Goal: Task Accomplishment & Management: Manage account settings

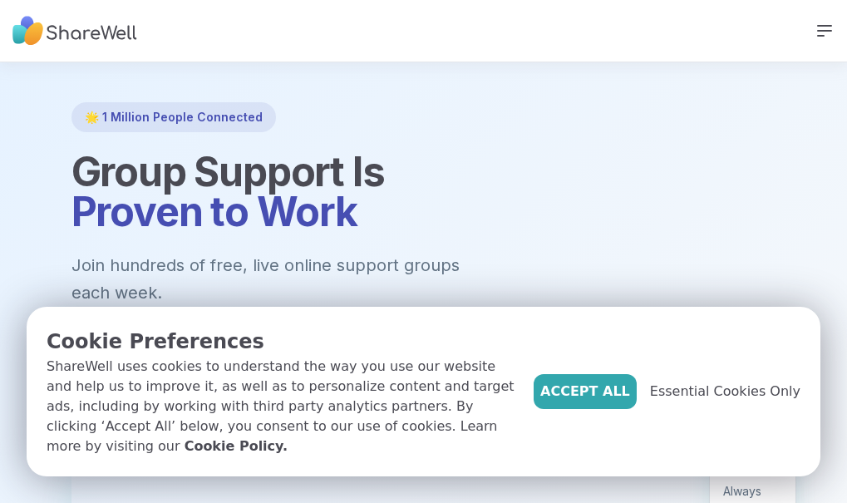
click at [0, 0] on link "LOG IN" at bounding box center [0, 0] width 0 height 0
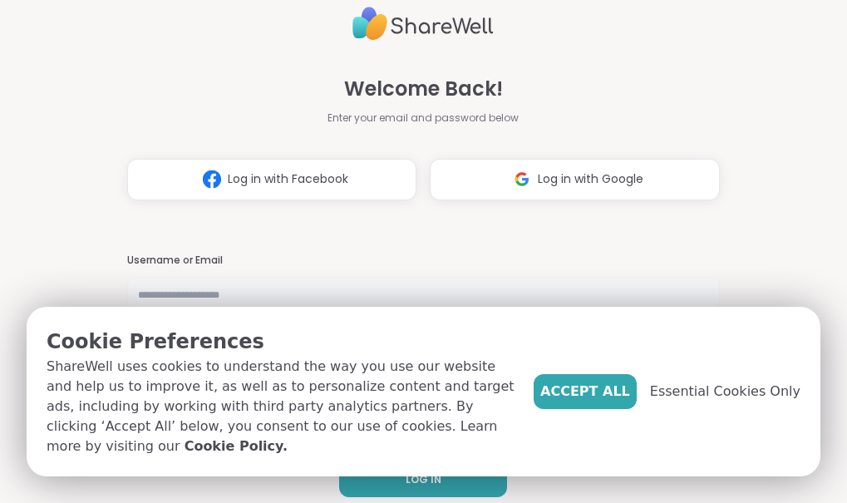
type input "**********"
click at [659, 37] on div "Welcome Back! Enter your email and password below Log in with Facebook Log in w…" at bounding box center [423, 100] width 593 height 200
click at [609, 390] on span "Accept All" at bounding box center [585, 392] width 90 height 20
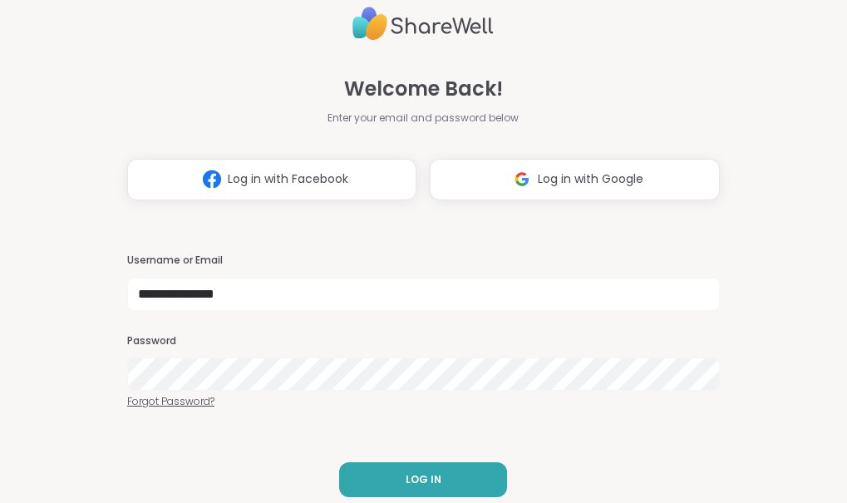
click at [610, 394] on link "Forgot Password?" at bounding box center [423, 401] width 593 height 15
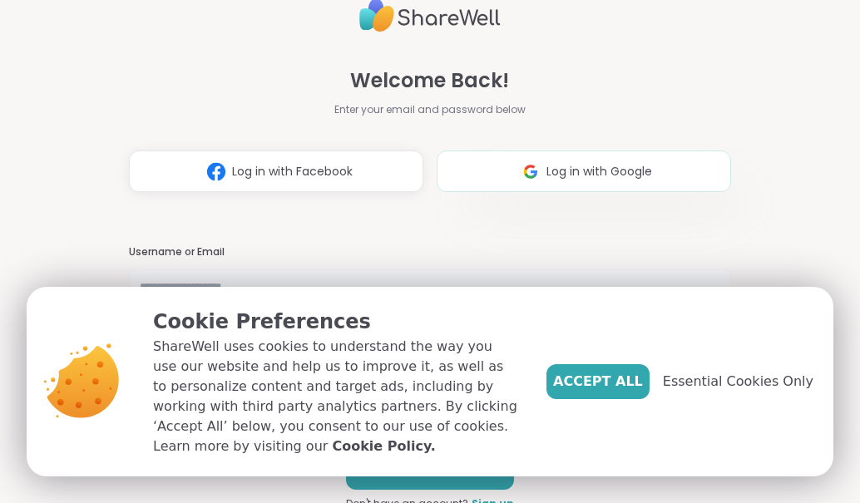
type input "**********"
click at [558, 171] on span "Log in with Google" at bounding box center [599, 171] width 106 height 17
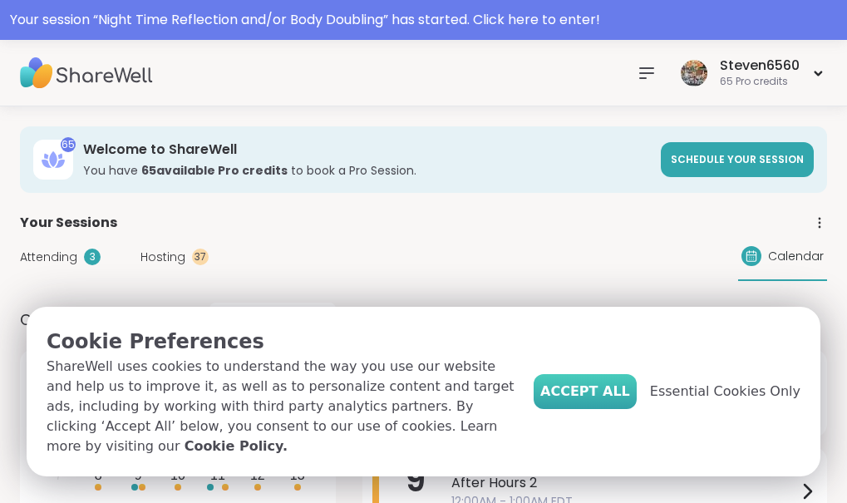
click at [618, 382] on span "Accept All" at bounding box center [585, 392] width 90 height 20
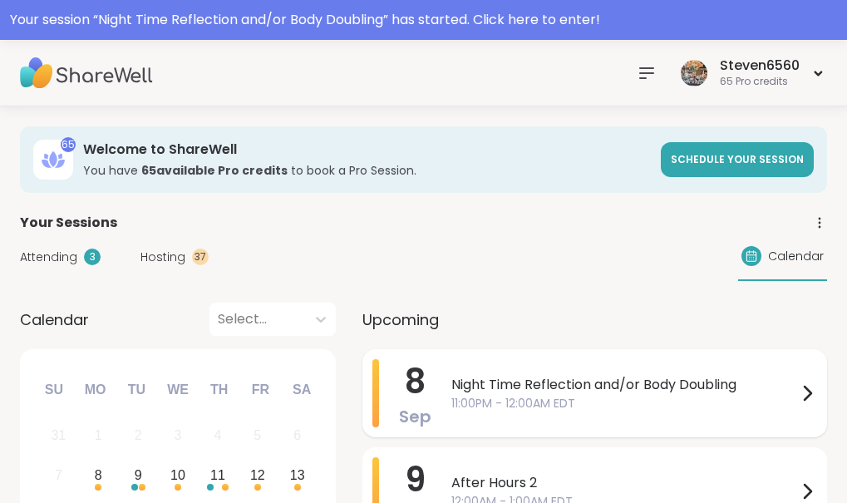
click at [752, 390] on span "Night Time Reflection and/or Body Doubling" at bounding box center [624, 385] width 346 height 20
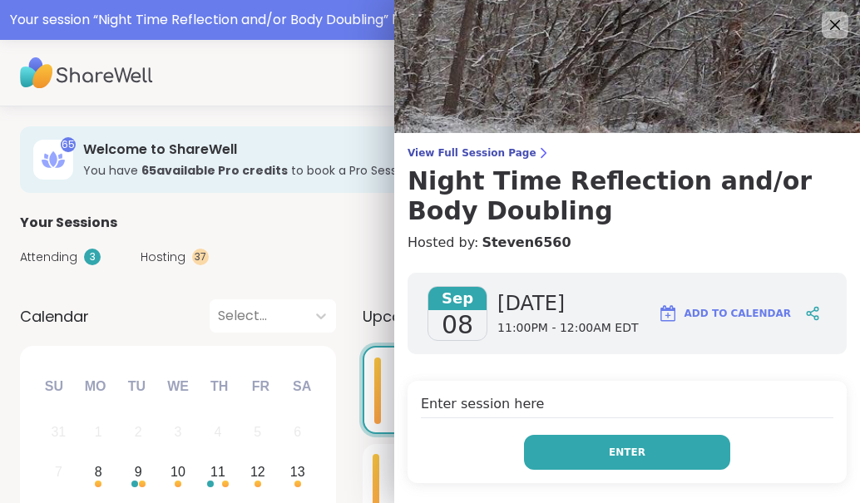
click at [609, 446] on span "Enter" at bounding box center [627, 452] width 37 height 15
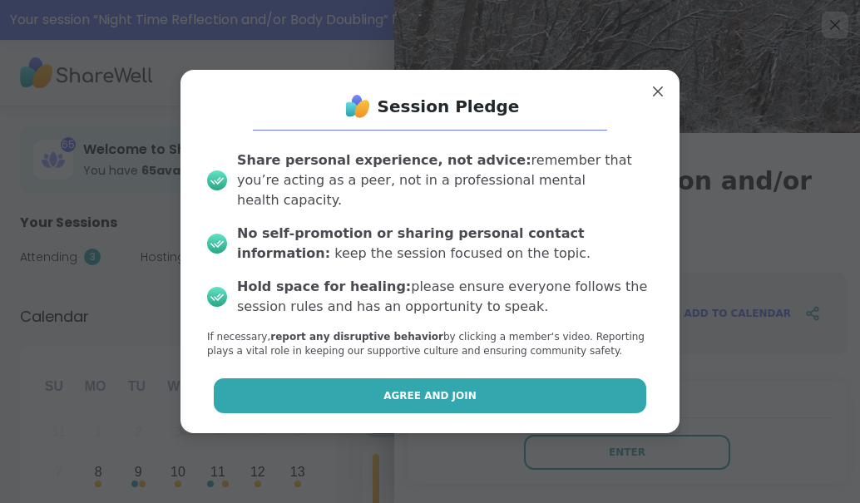
click at [547, 389] on button "Agree and Join" at bounding box center [430, 395] width 433 height 35
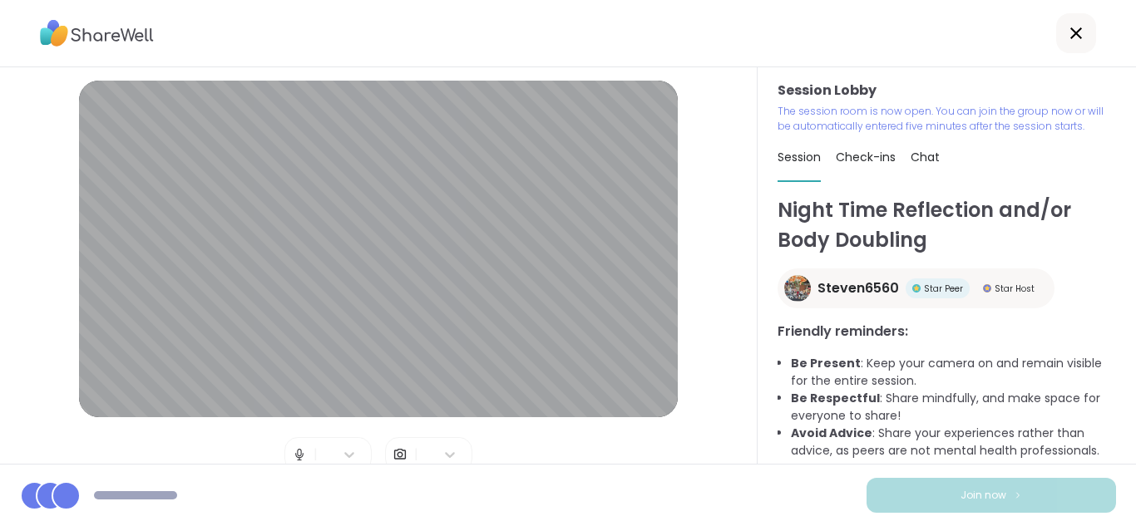
click at [392, 448] on img at bounding box center [399, 454] width 15 height 33
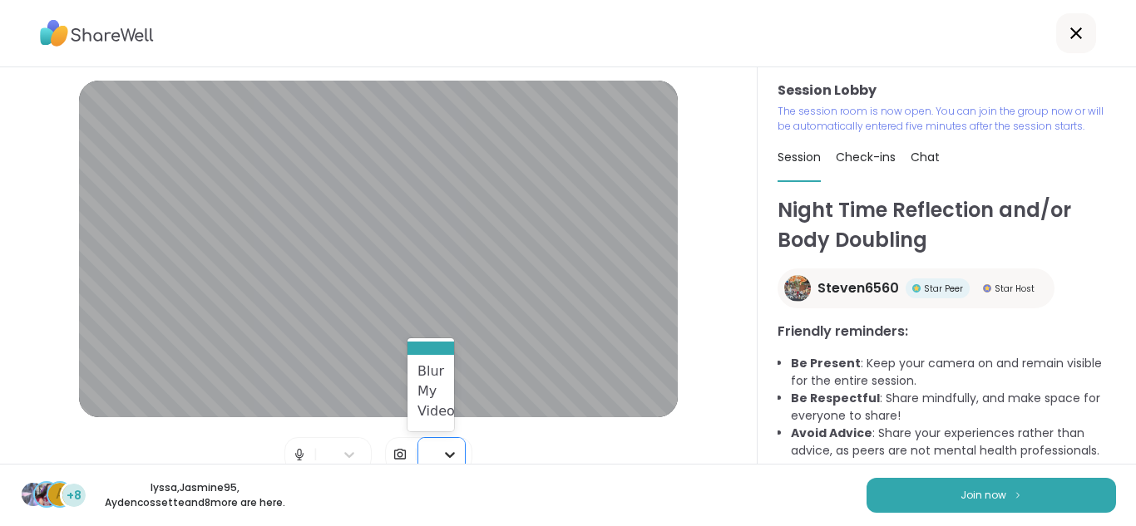
click at [452, 456] on div at bounding box center [450, 455] width 30 height 30
click at [438, 413] on div "Blur My Video" at bounding box center [430, 391] width 47 height 73
click at [444, 450] on icon at bounding box center [450, 454] width 17 height 17
click at [442, 459] on icon at bounding box center [450, 454] width 17 height 17
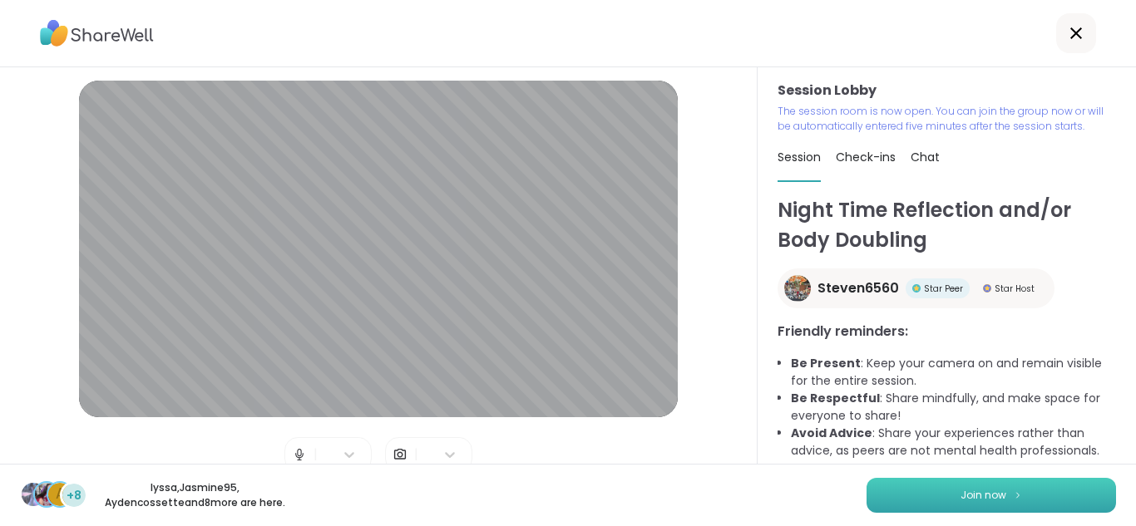
click at [859, 498] on span "Join now" at bounding box center [983, 495] width 46 height 15
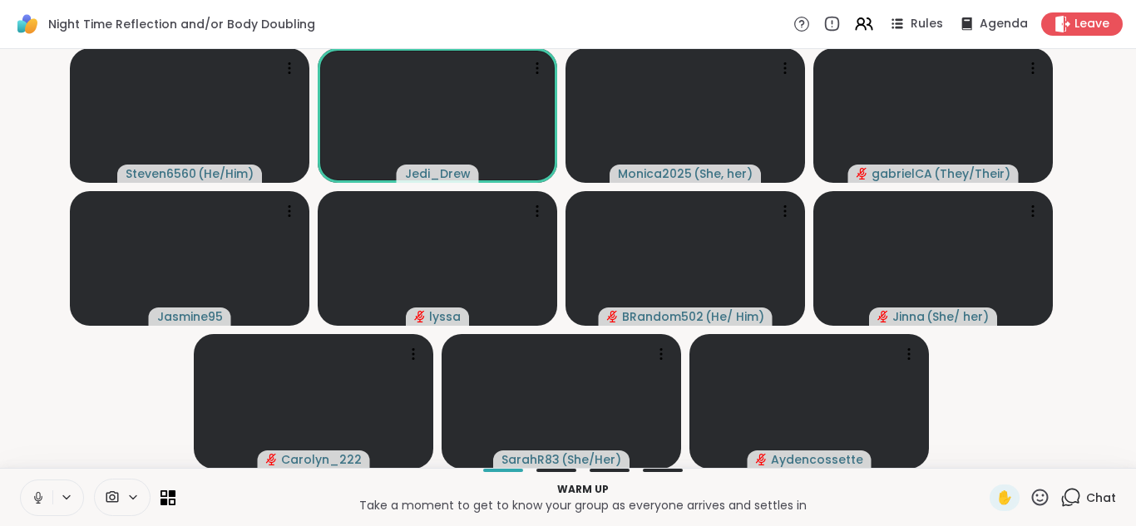
click at [128, 494] on icon at bounding box center [132, 498] width 13 height 14
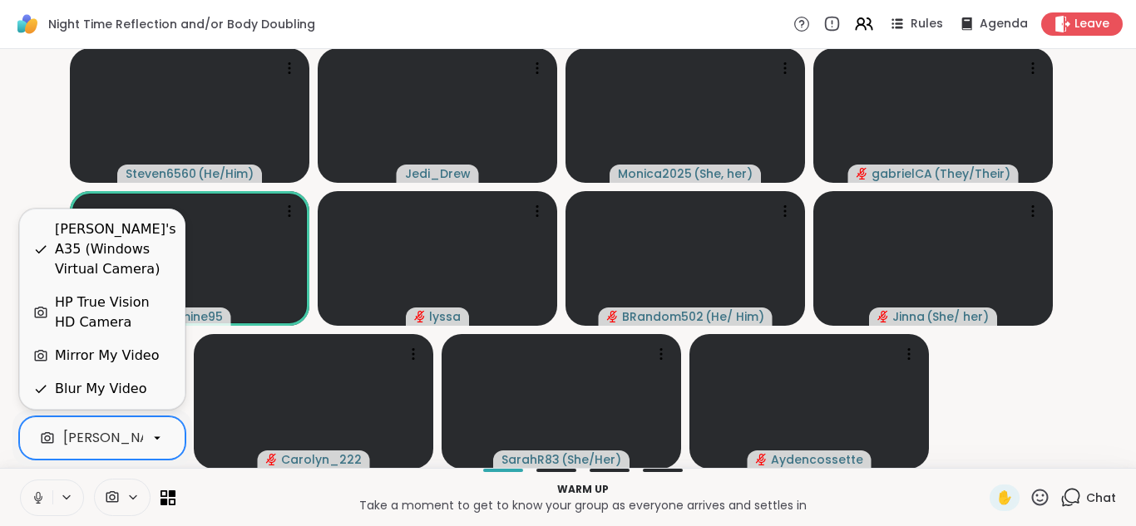
scroll to position [0, 158]
click at [156, 442] on icon at bounding box center [157, 438] width 15 height 15
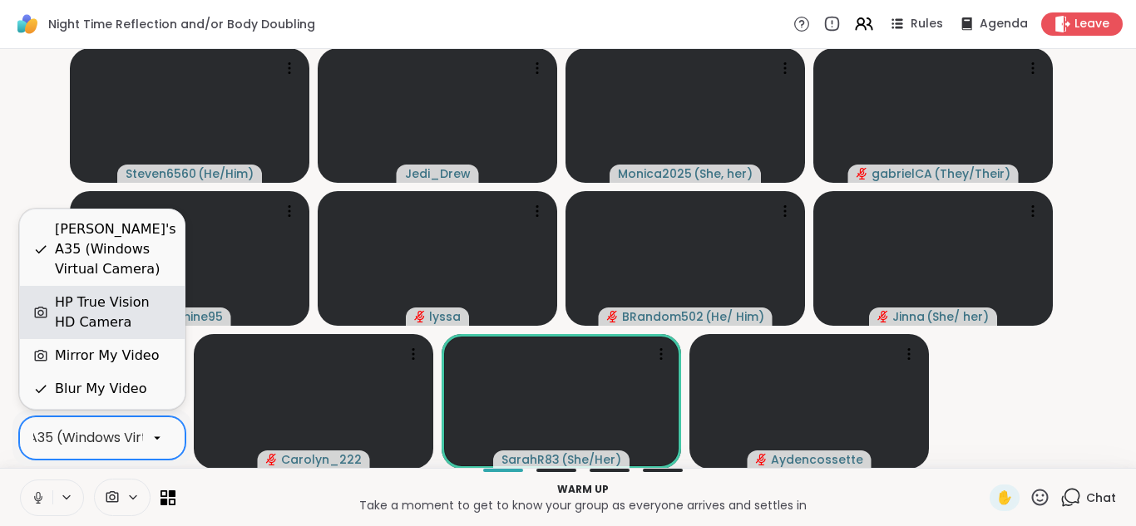
click at [145, 302] on div "HP True Vision HD Camera" at bounding box center [113, 313] width 116 height 40
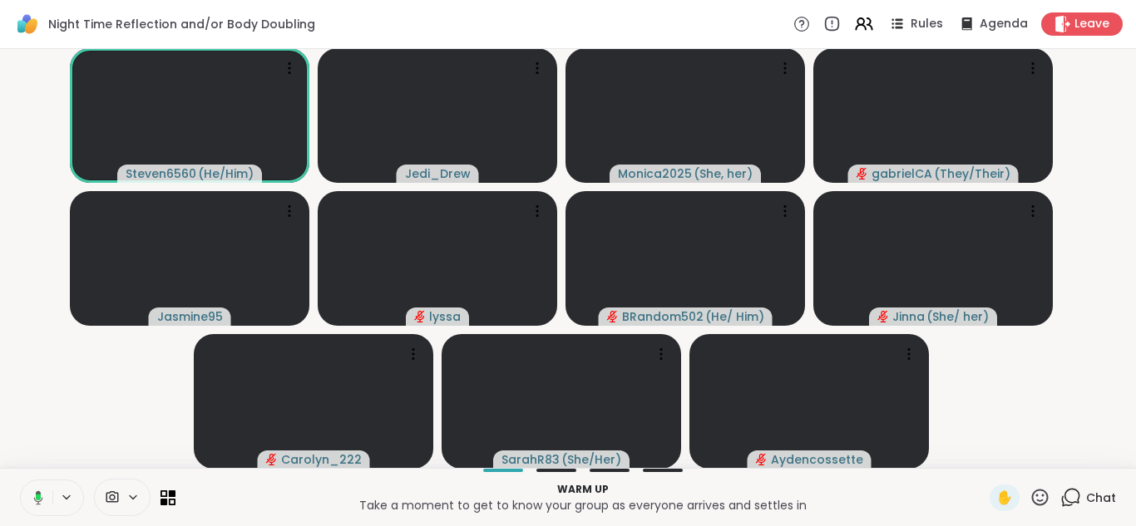
click at [859, 501] on span "Chat" at bounding box center [1101, 498] width 30 height 17
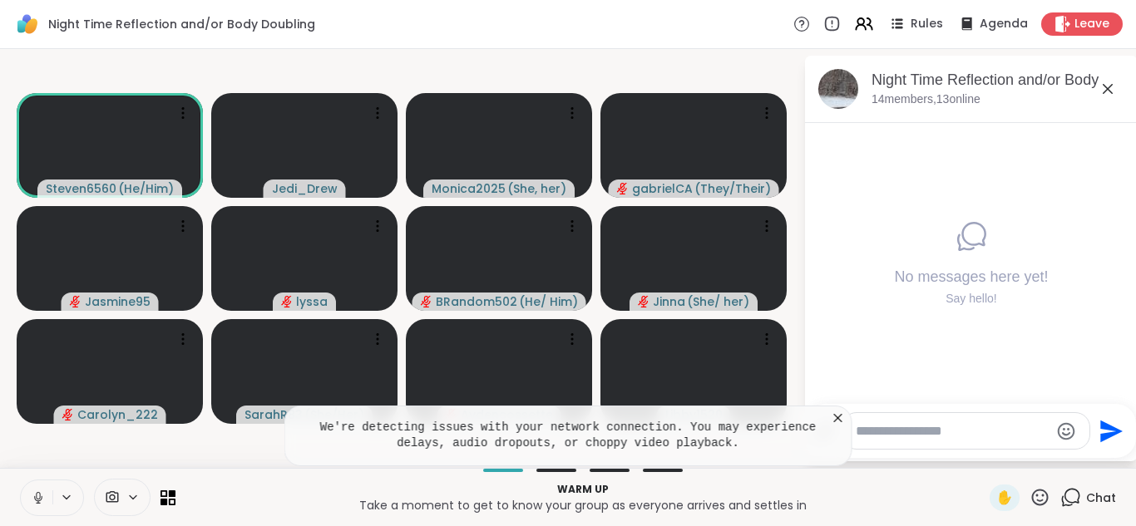
click at [841, 421] on icon at bounding box center [838, 418] width 17 height 17
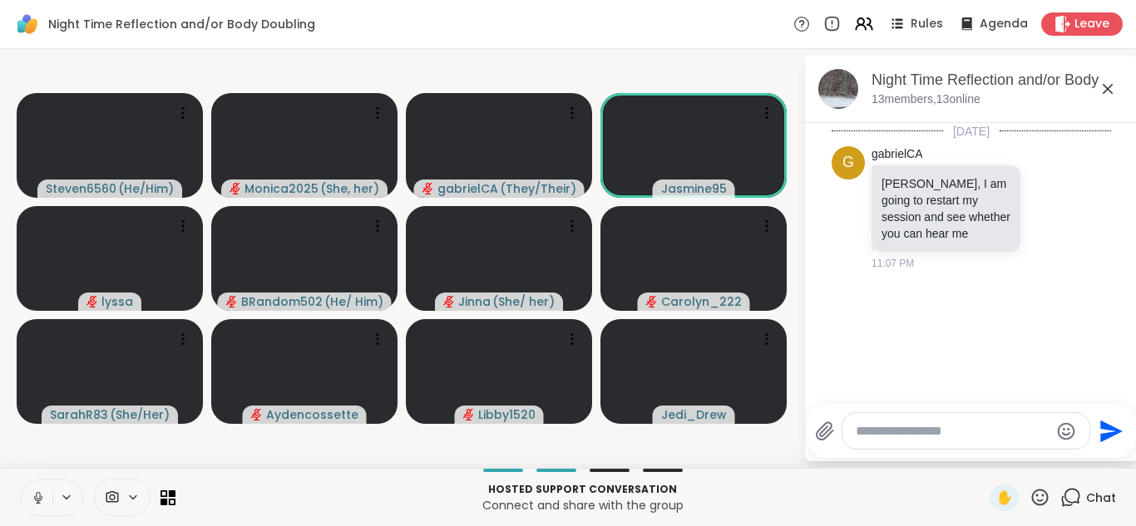
click at [859, 442] on div at bounding box center [965, 431] width 247 height 36
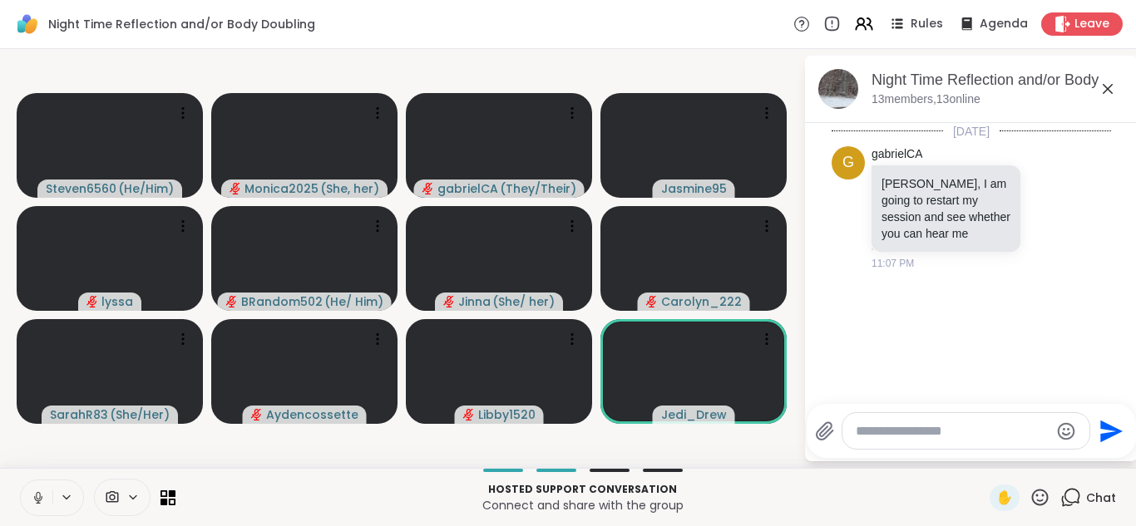
drag, startPoint x: 890, startPoint y: 442, endPoint x: 888, endPoint y: 430, distance: 11.9
click at [859, 430] on div at bounding box center [965, 431] width 247 height 36
click at [859, 430] on textarea "Type your message" at bounding box center [953, 431] width 194 height 17
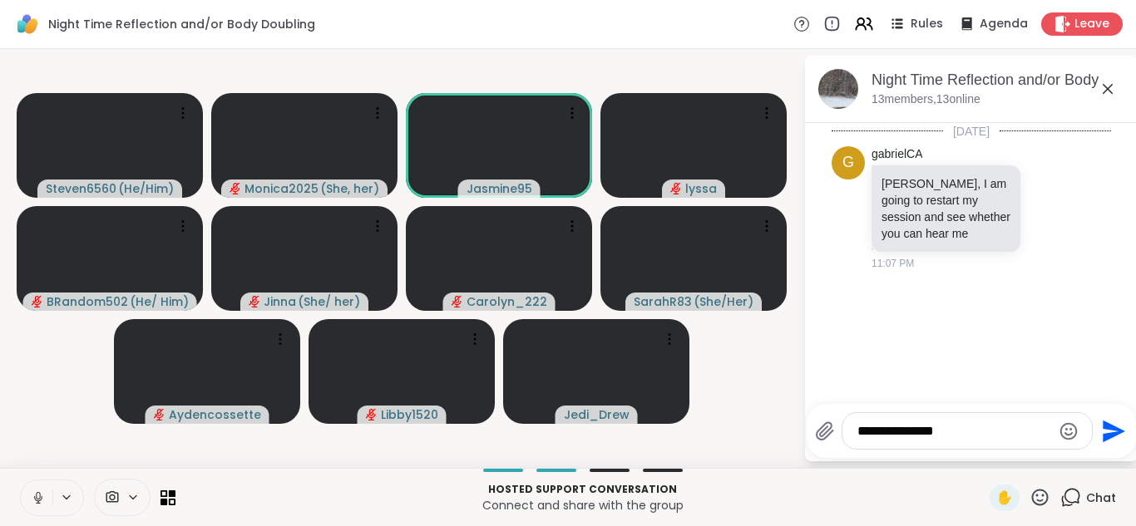
type textarea "**********"
click at [859, 425] on icon "Send" at bounding box center [1114, 431] width 22 height 22
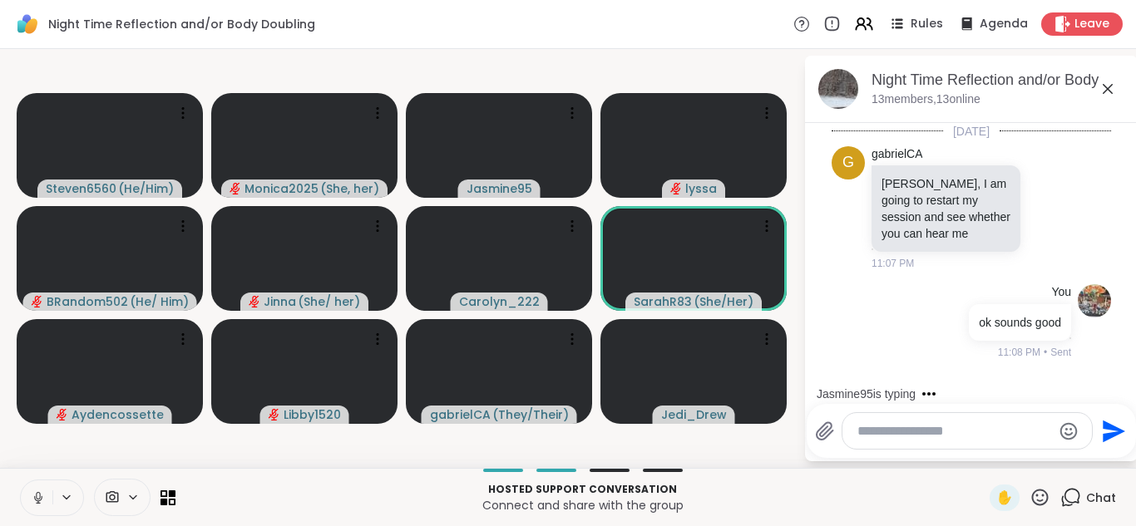
click at [859, 430] on textarea "Type your message" at bounding box center [954, 431] width 194 height 17
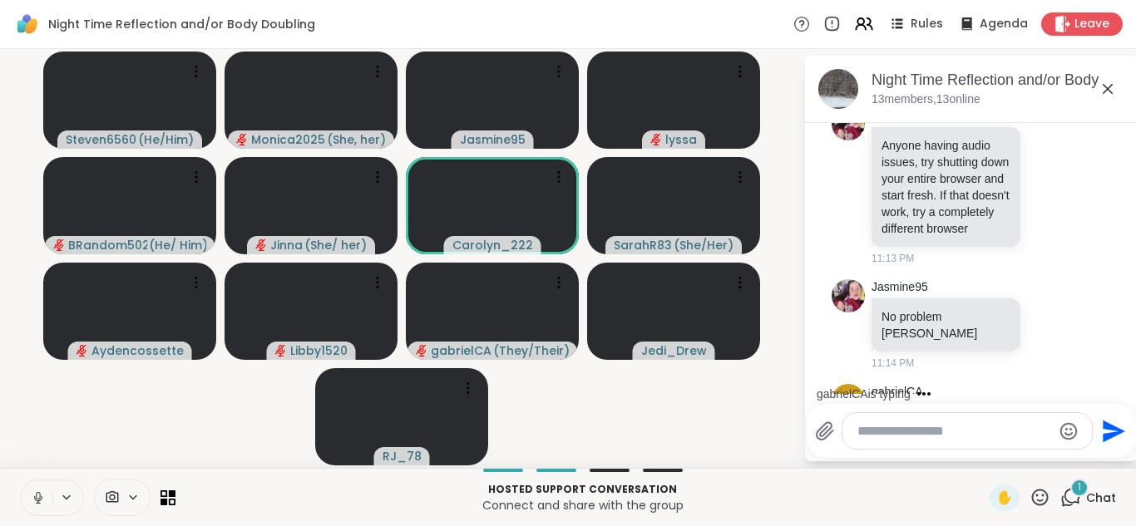
scroll to position [388, 0]
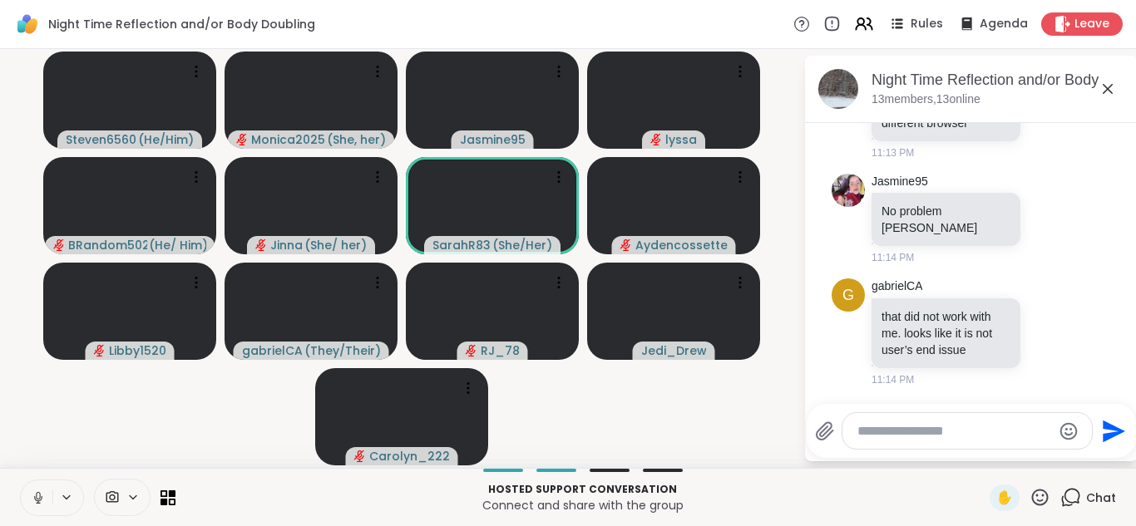
click at [37, 494] on icon at bounding box center [38, 495] width 4 height 7
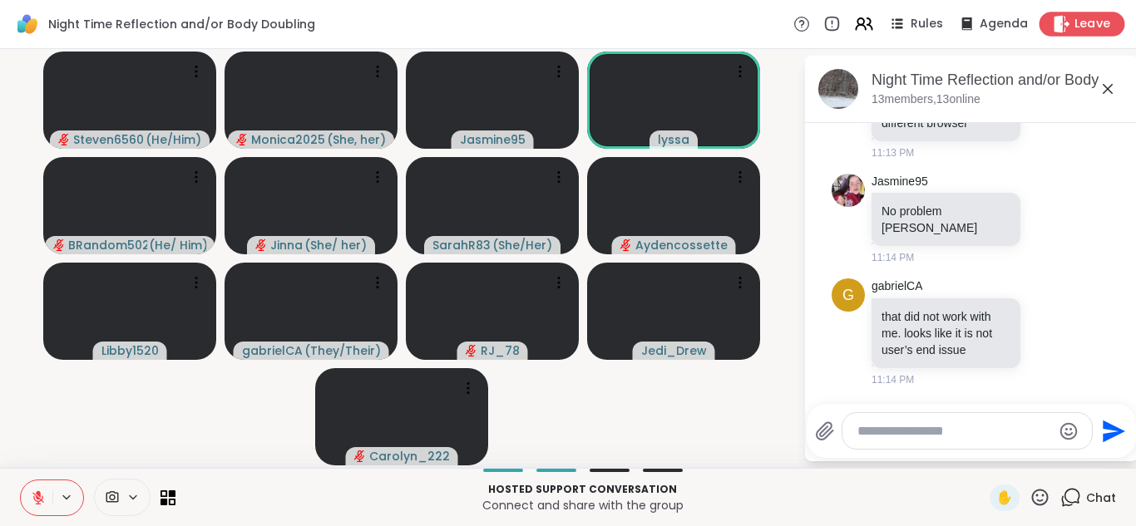
click at [859, 20] on span "Leave" at bounding box center [1092, 24] width 37 height 17
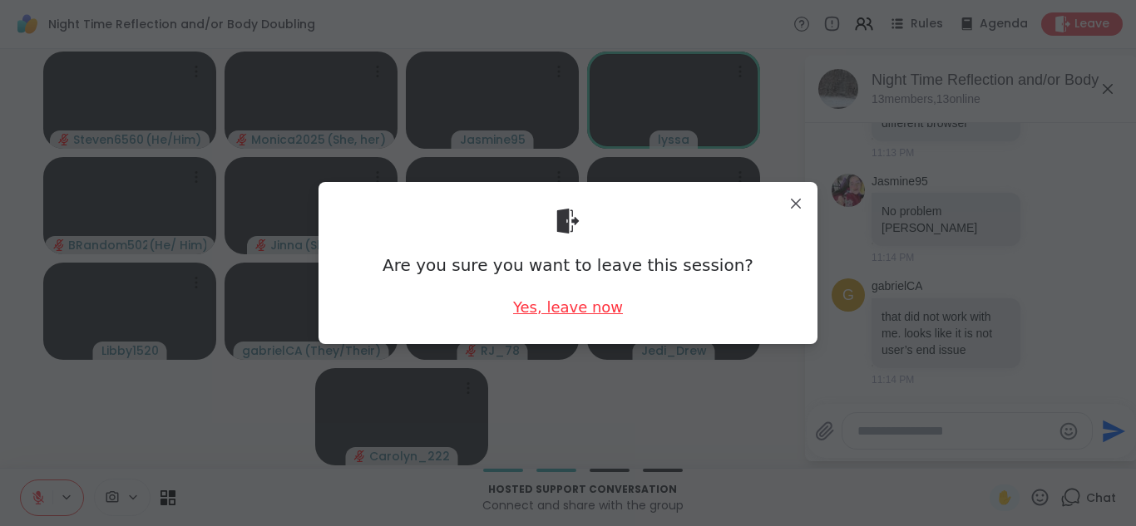
click at [585, 309] on div "Yes, leave now" at bounding box center [568, 307] width 110 height 21
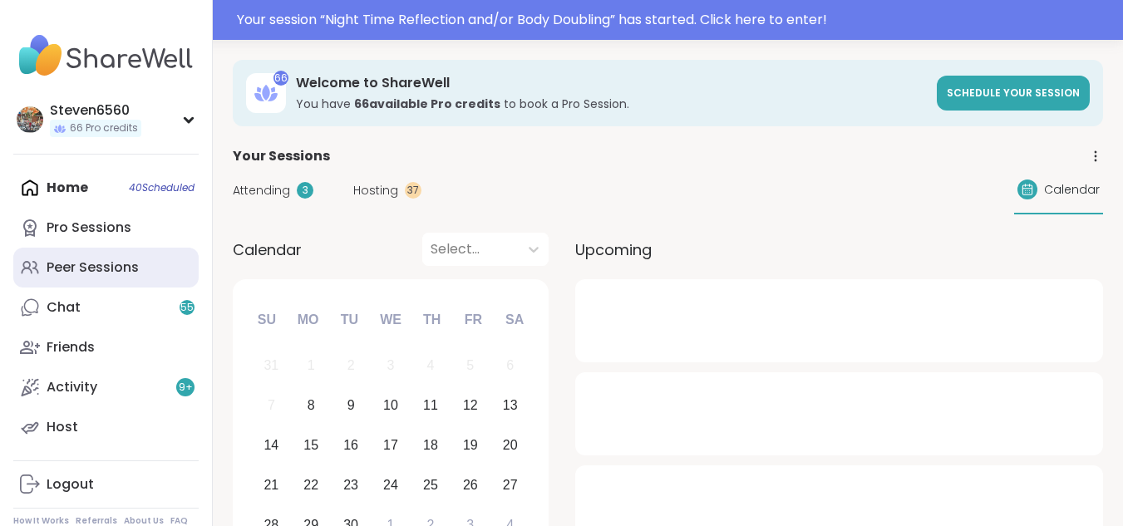
click at [116, 269] on div "Peer Sessions" at bounding box center [93, 268] width 92 height 18
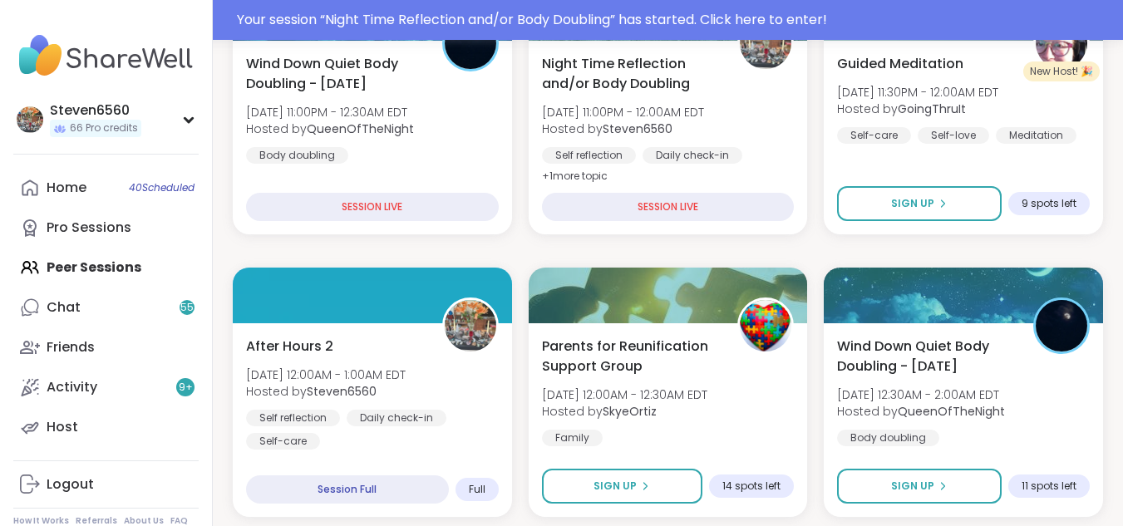
scroll to position [443, 0]
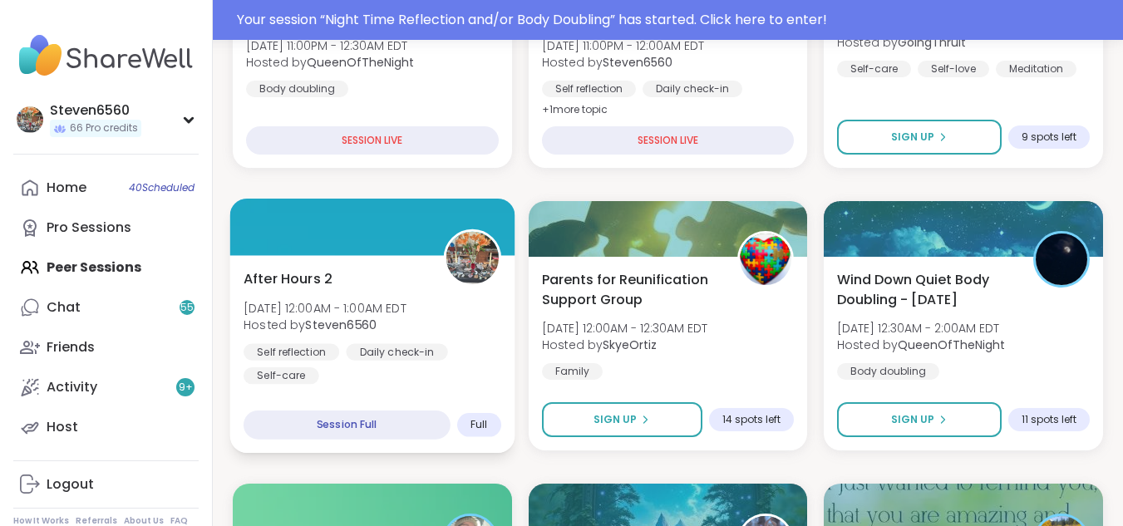
click at [470, 341] on div "After Hours 2 Tue, Sep 09 | 12:00AM - 1:00AM EDT Hosted by Steven6560 Self refl…" at bounding box center [373, 327] width 258 height 116
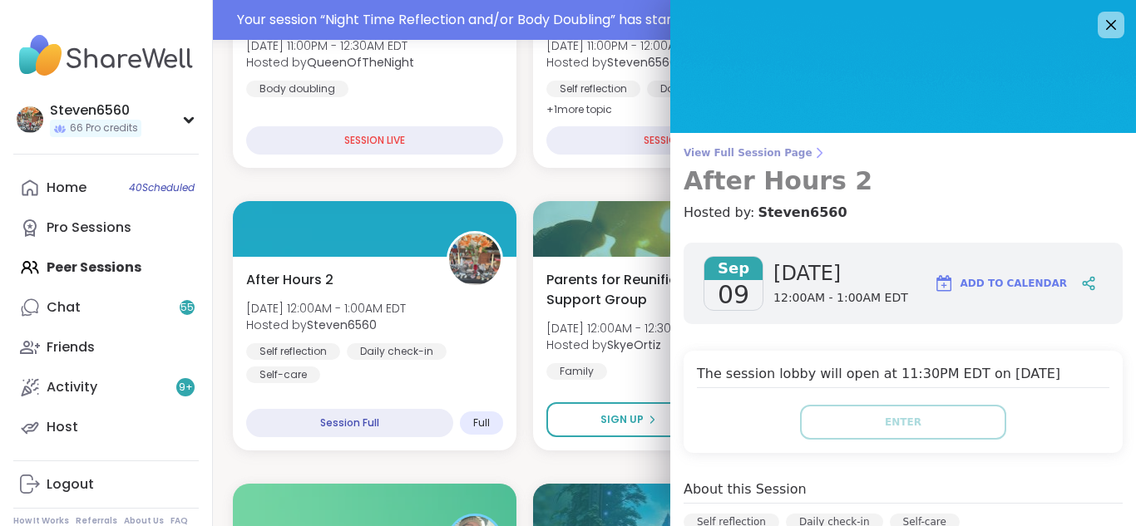
click at [812, 152] on icon at bounding box center [818, 152] width 13 height 13
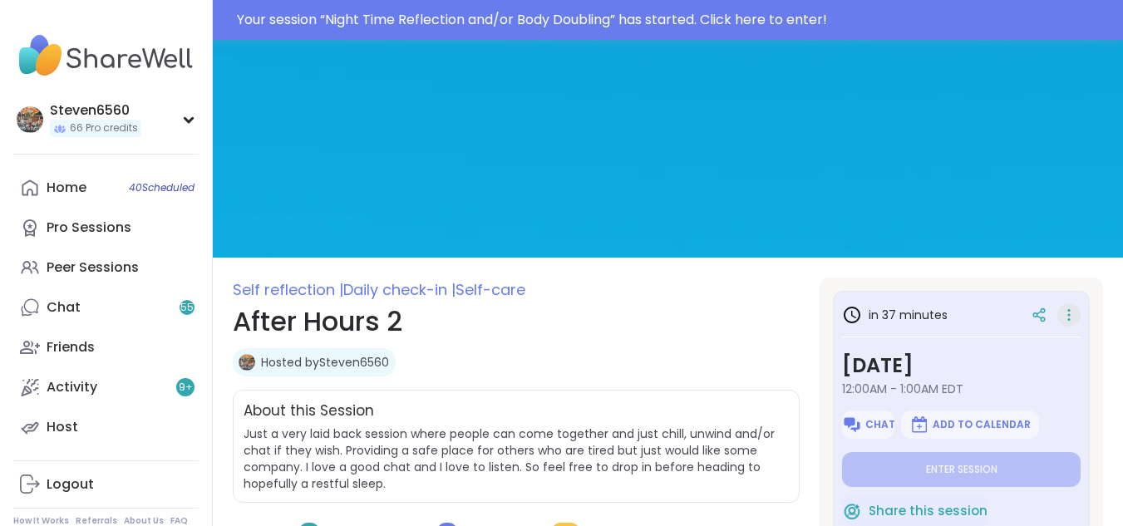
click at [1061, 314] on icon at bounding box center [1069, 314] width 17 height 23
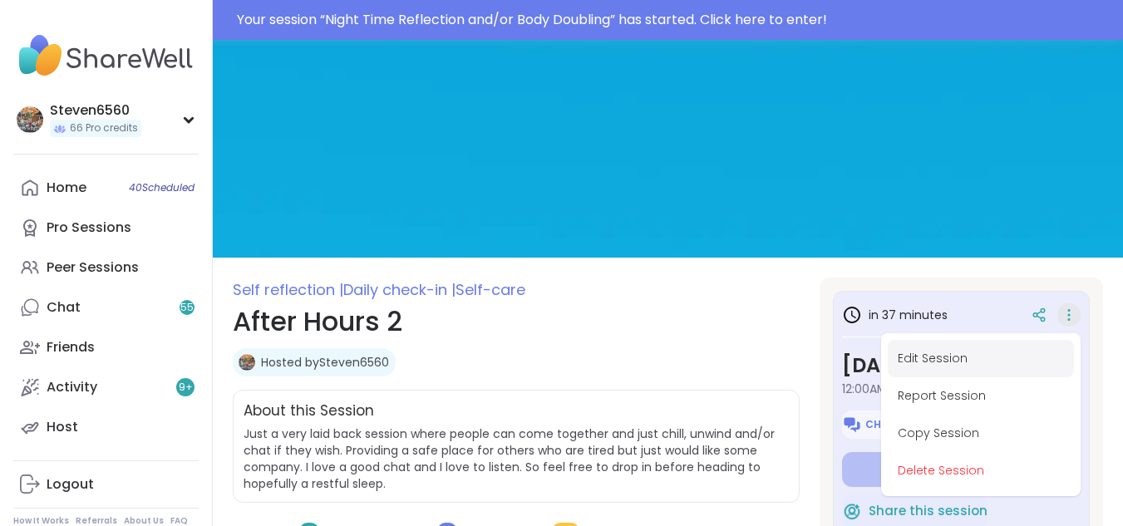
click at [953, 353] on button "Edit Session" at bounding box center [981, 358] width 186 height 37
type textarea "*"
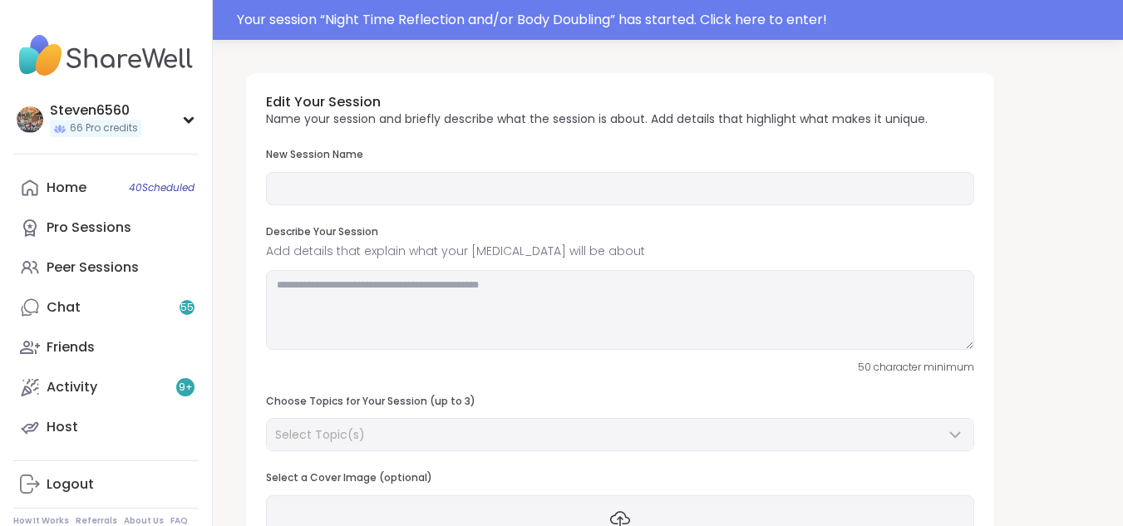
type input "**********"
type textarea "**********"
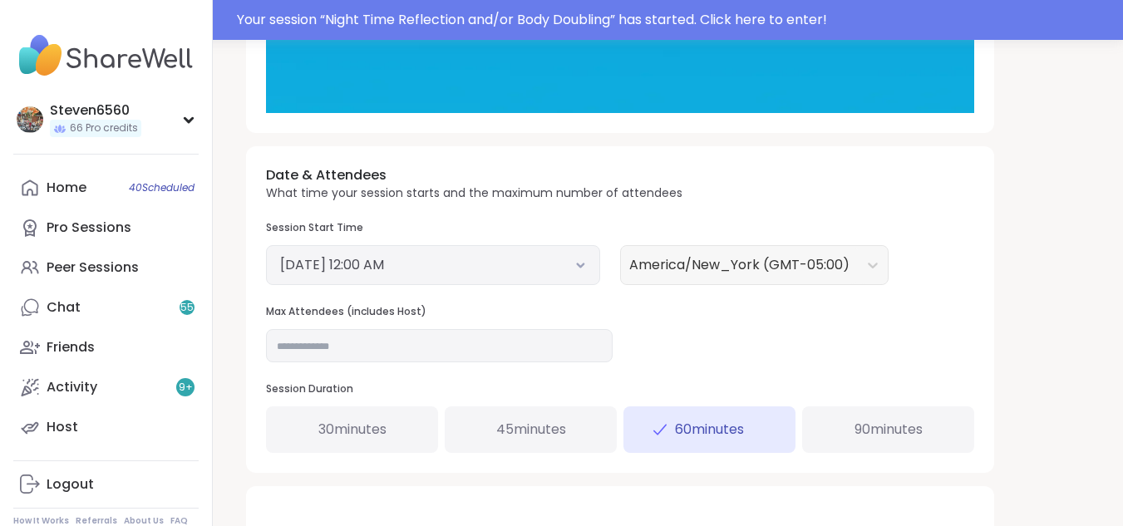
scroll to position [555, 0]
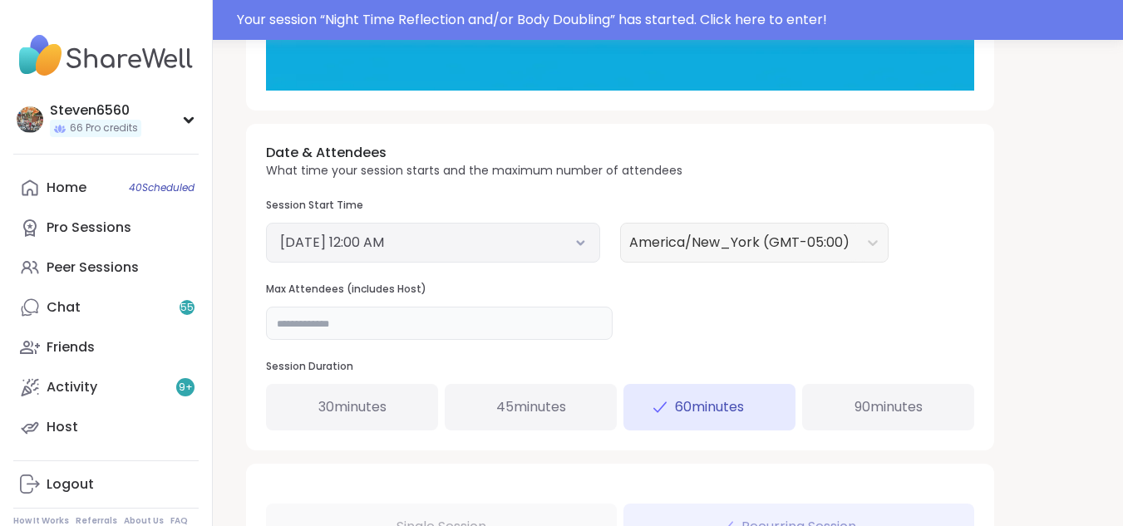
click at [305, 320] on input "**" at bounding box center [439, 323] width 347 height 33
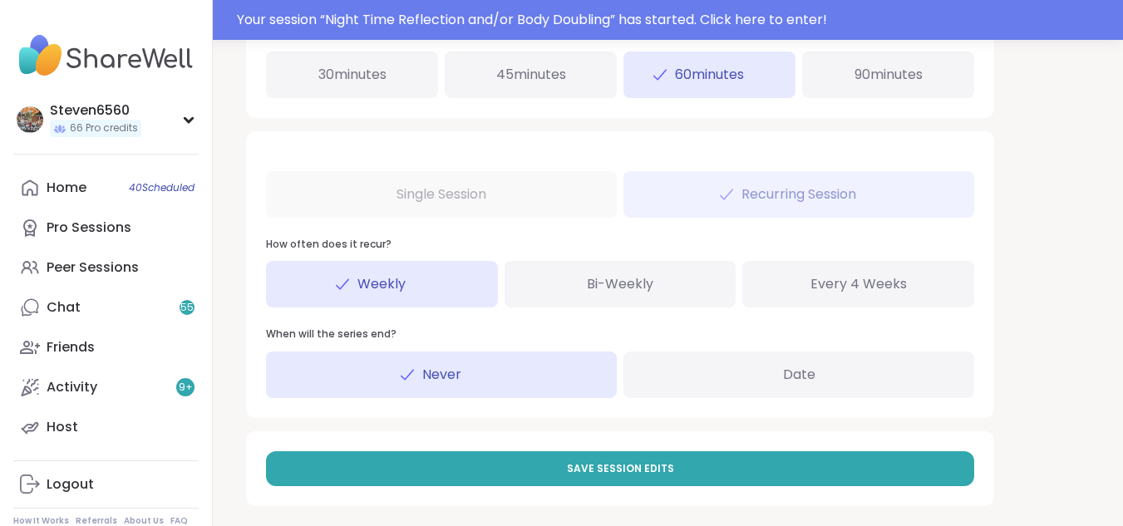
scroll to position [897, 0]
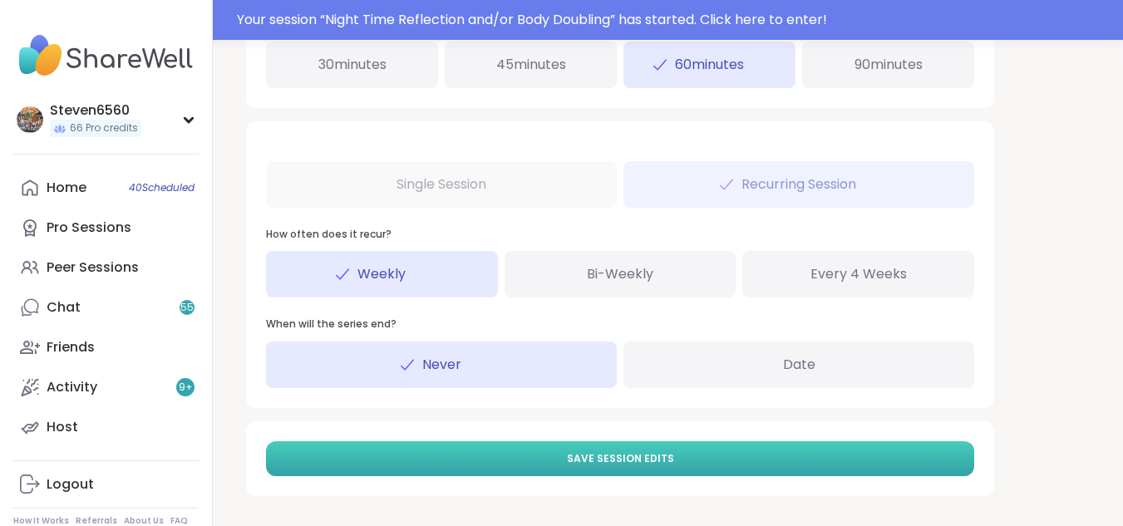
type input "**"
click at [862, 455] on button "Save Session Edits" at bounding box center [620, 459] width 708 height 35
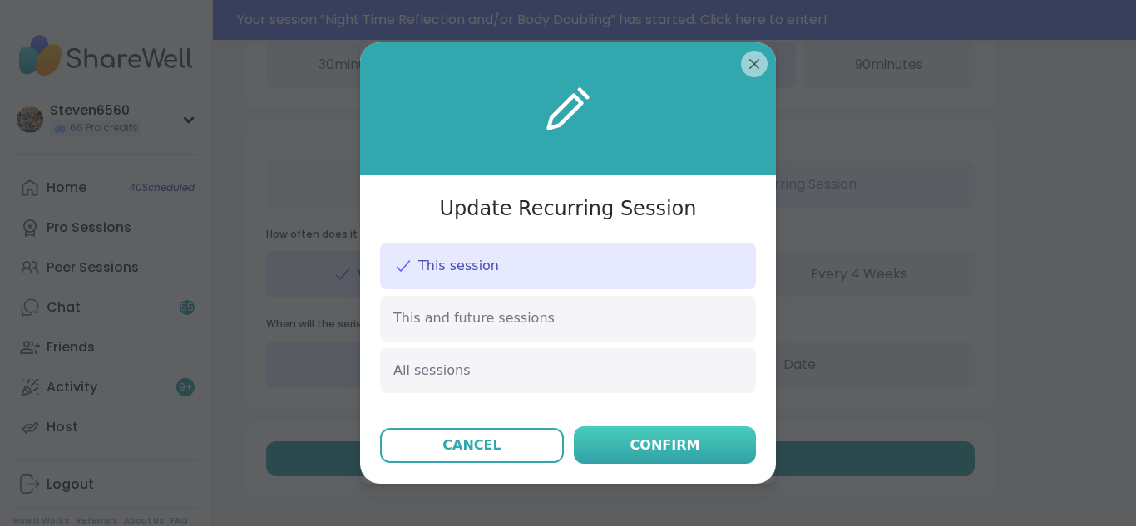
click at [698, 442] on button "Confirm" at bounding box center [665, 445] width 182 height 37
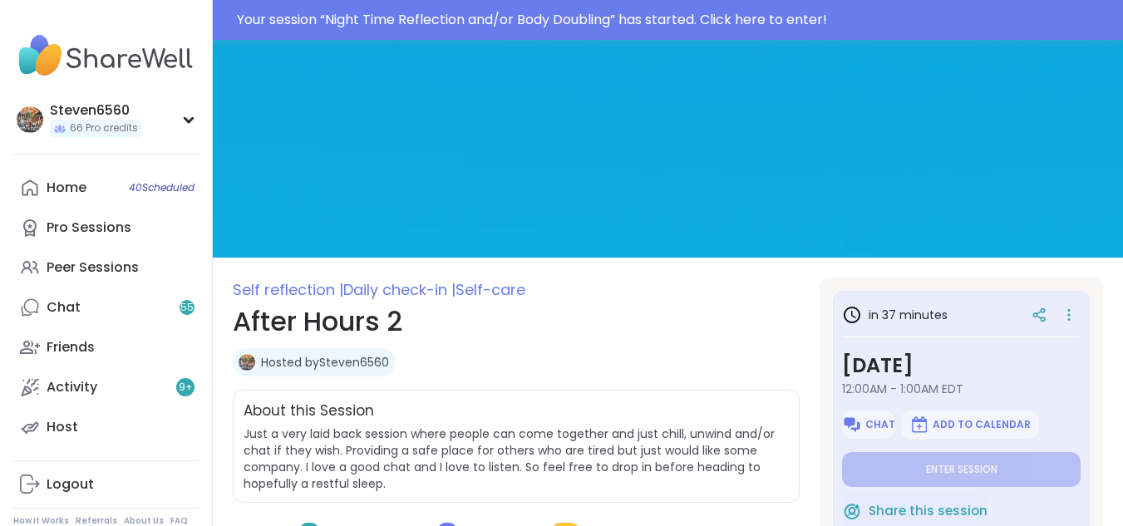
type textarea "*"
